Goal: Navigation & Orientation: Find specific page/section

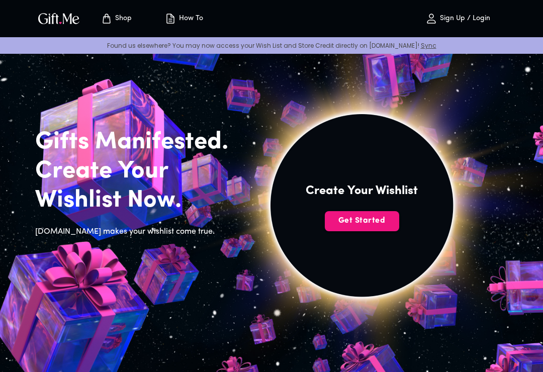
click at [379, 216] on span "Get Started" at bounding box center [362, 220] width 74 height 11
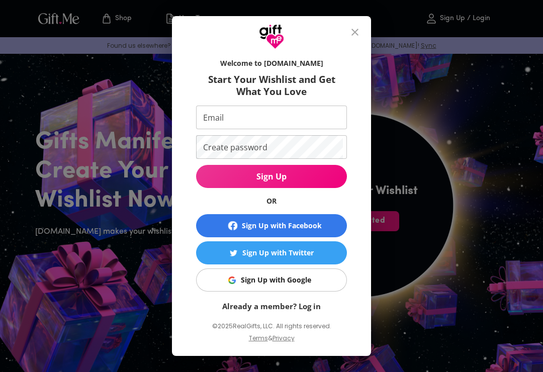
click at [365, 29] on button "close" at bounding box center [355, 32] width 24 height 24
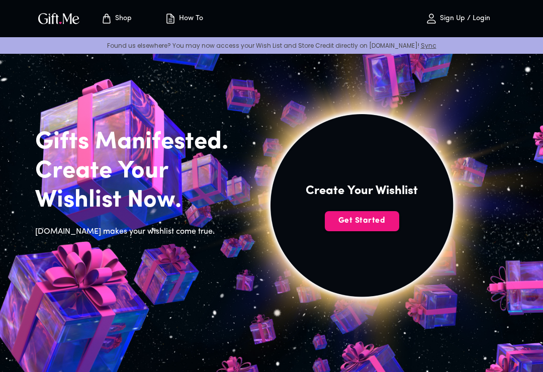
click at [375, 133] on img at bounding box center [362, 205] width 452 height 452
click at [221, 214] on img at bounding box center [362, 205] width 452 height 452
click at [297, 104] on img at bounding box center [362, 205] width 452 height 452
click at [228, 237] on img at bounding box center [362, 205] width 452 height 452
click at [202, 259] on img at bounding box center [362, 205] width 452 height 452
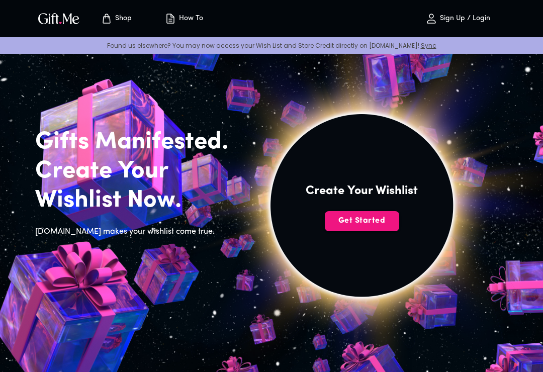
click at [375, 155] on img at bounding box center [362, 205] width 452 height 452
click at [391, 168] on img at bounding box center [362, 205] width 452 height 452
click at [367, 219] on span "Get Started" at bounding box center [362, 220] width 74 height 11
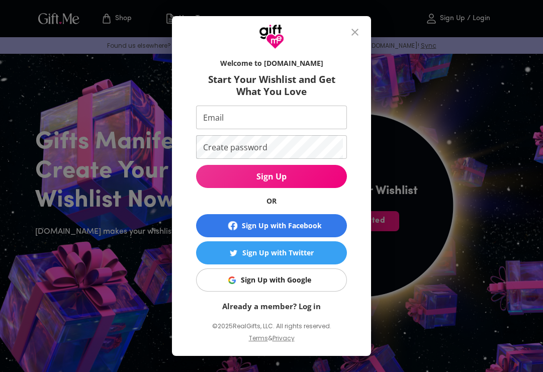
click at [283, 202] on h6 "OR" at bounding box center [271, 201] width 151 height 10
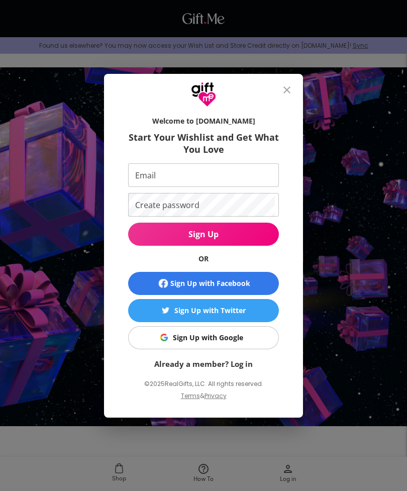
click at [166, 1] on div "Welcome to [DOMAIN_NAME] Start Your Wishlist and Get What You Love Email Email …" at bounding box center [203, 245] width 407 height 491
